Goal: Task Accomplishment & Management: Manage account settings

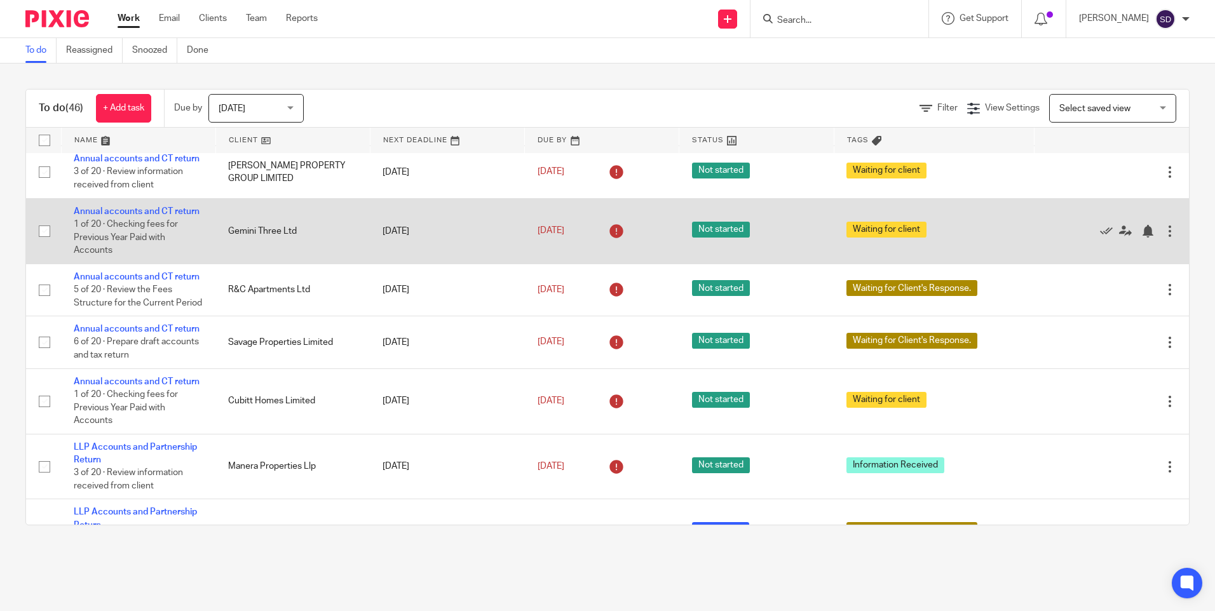
scroll to position [699, 0]
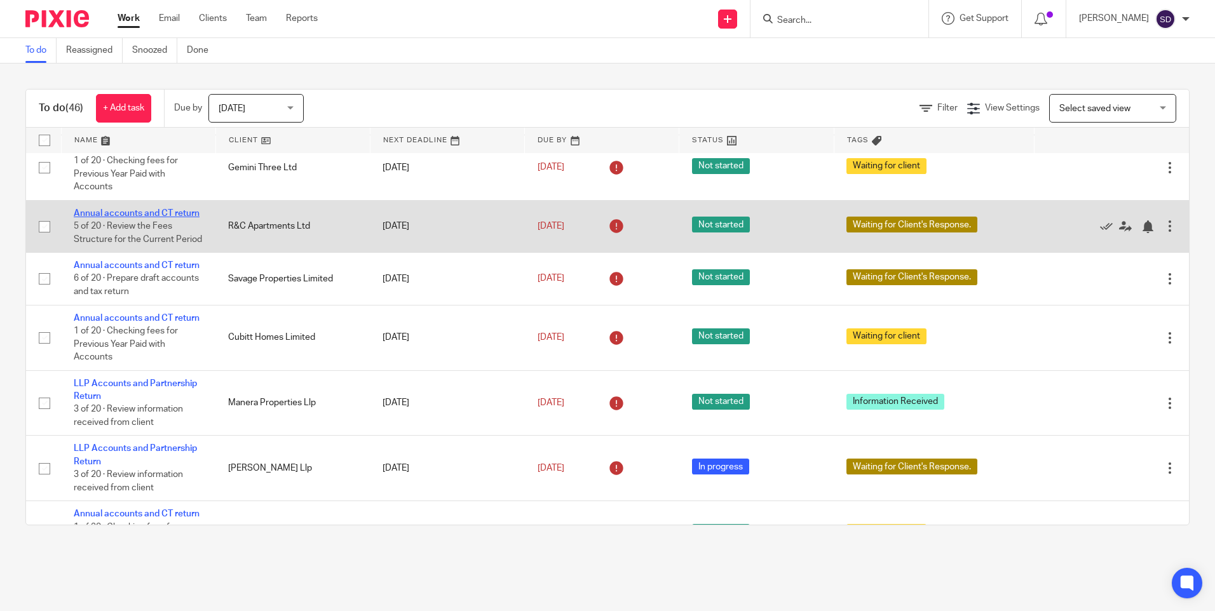
click at [147, 218] on link "Annual accounts and CT return" at bounding box center [137, 213] width 126 height 9
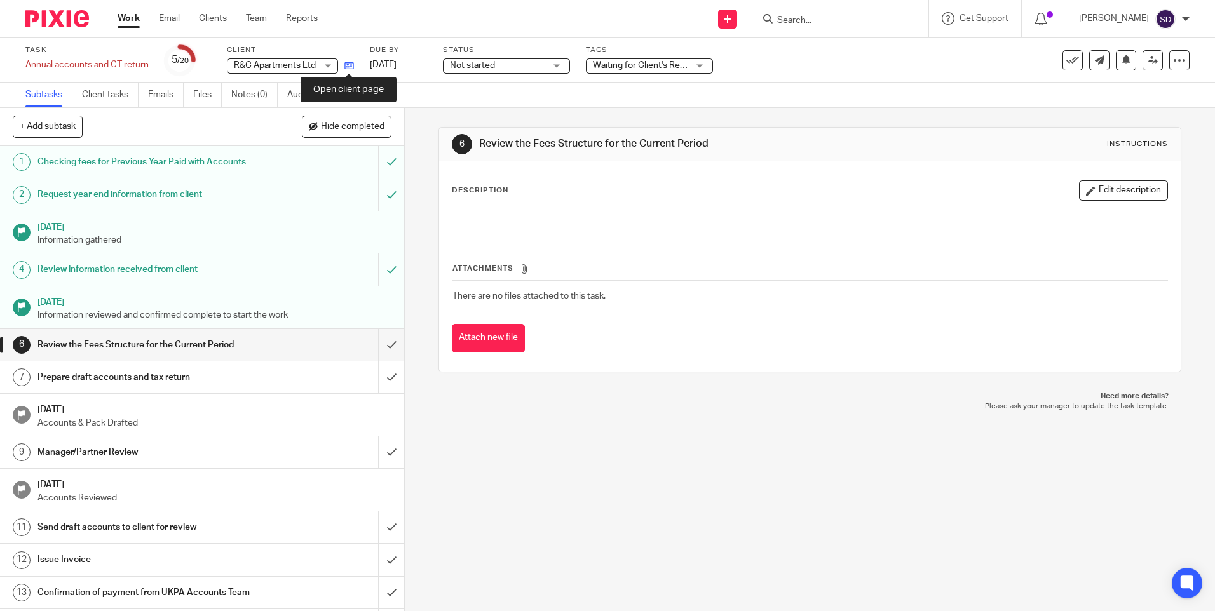
click at [346, 71] on icon at bounding box center [349, 66] width 10 height 10
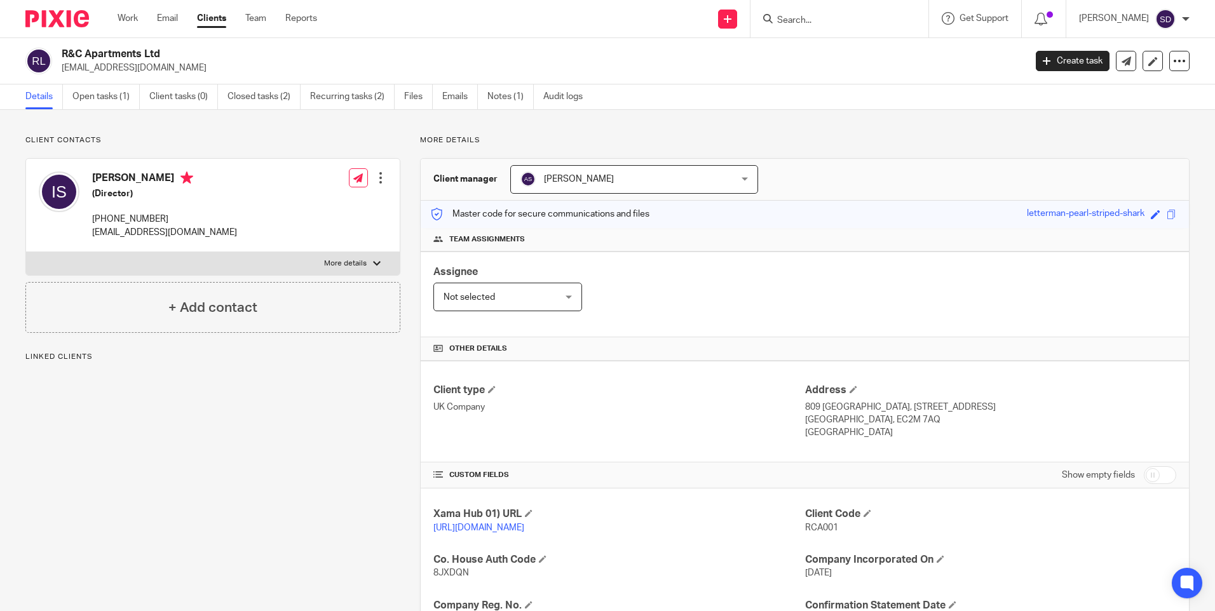
drag, startPoint x: 62, startPoint y: 50, endPoint x: 159, endPoint y: 50, distance: 97.2
click at [159, 50] on h2 "R&C Apartments Ltd" at bounding box center [444, 54] width 764 height 13
copy h2 "R&C Apartments Ltd"
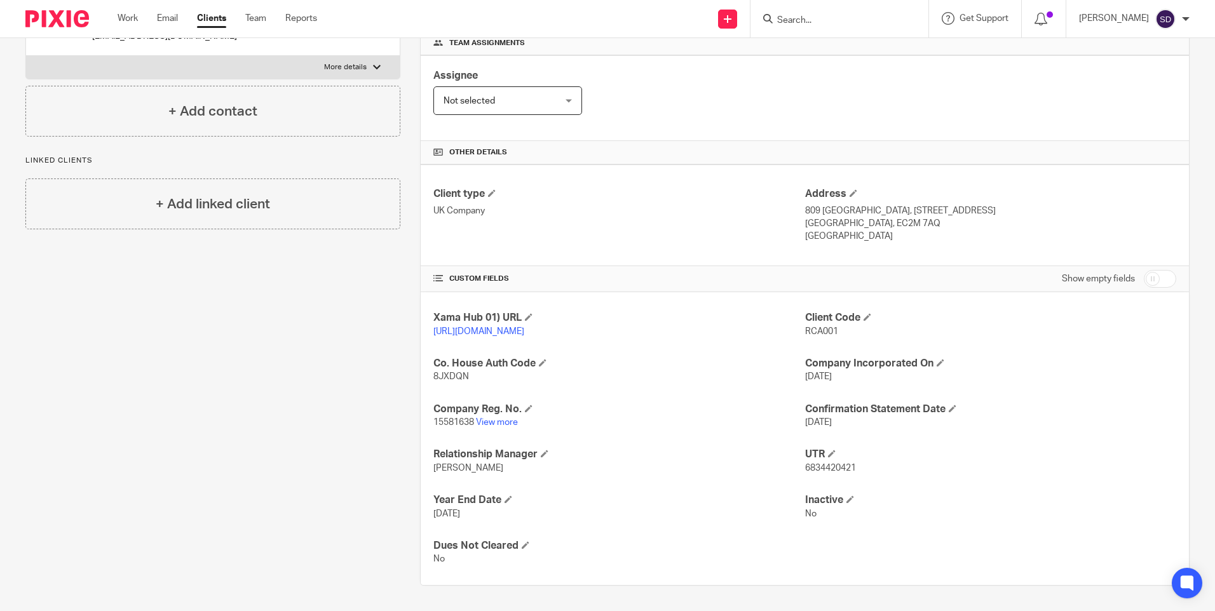
scroll to position [209, 0]
click at [494, 424] on link "View more" at bounding box center [497, 422] width 42 height 9
